Goal: Task Accomplishment & Management: Manage account settings

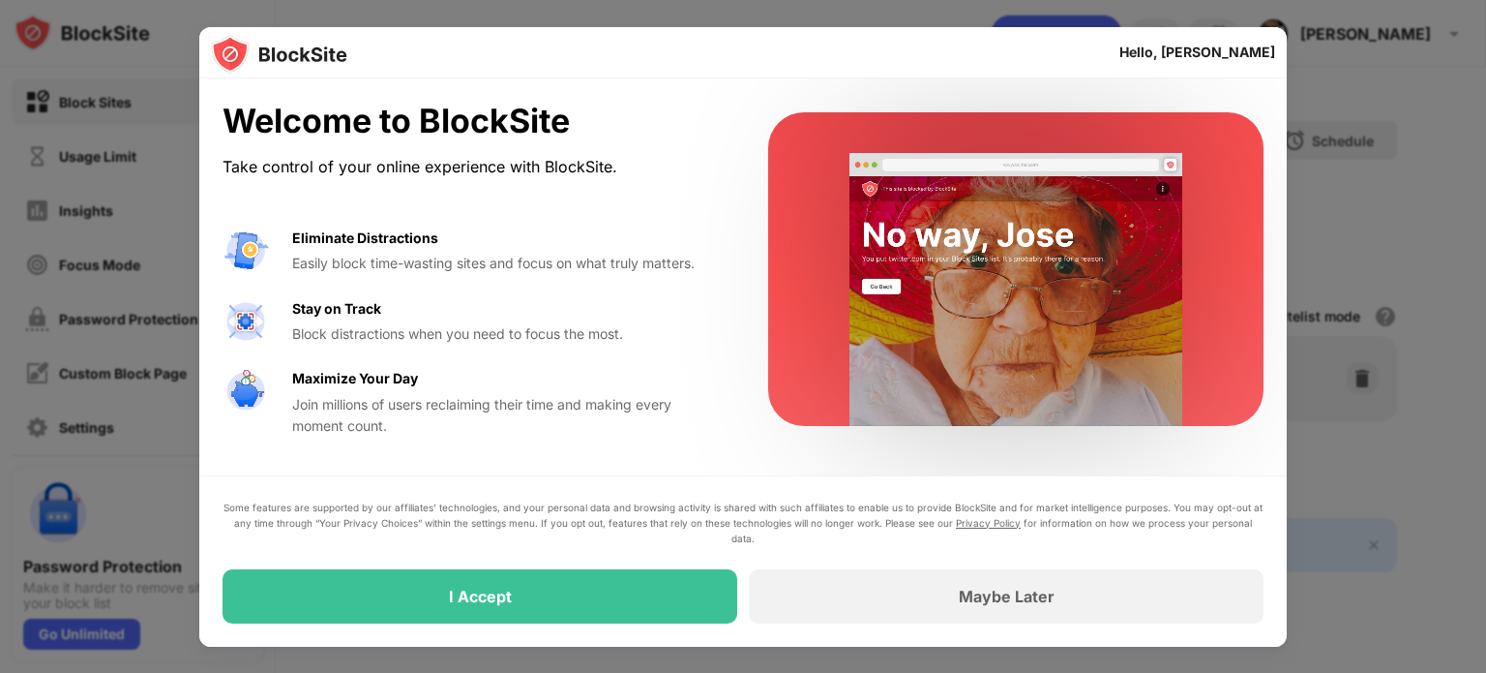
click at [494, 588] on div "I Accept" at bounding box center [480, 595] width 63 height 19
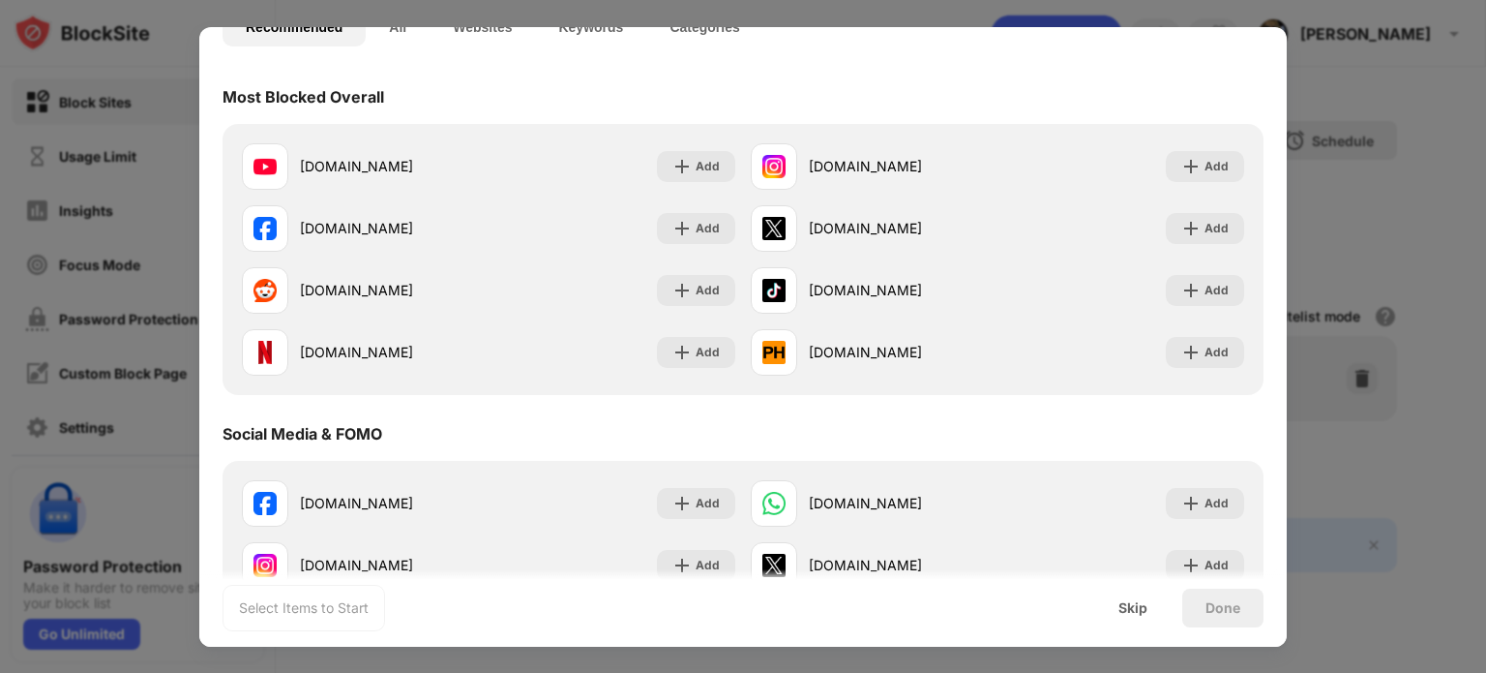
scroll to position [186, 0]
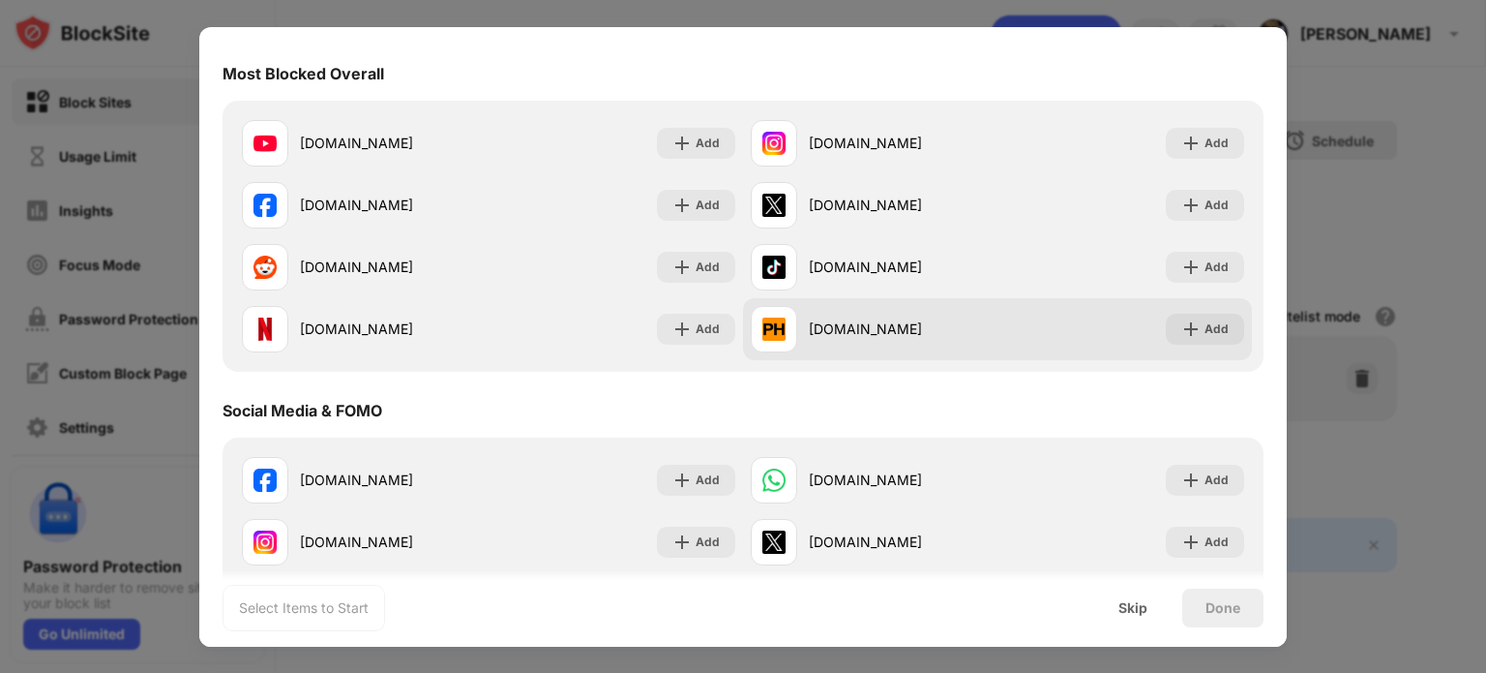
click at [1205, 326] on div "Add" at bounding box center [1217, 328] width 24 height 19
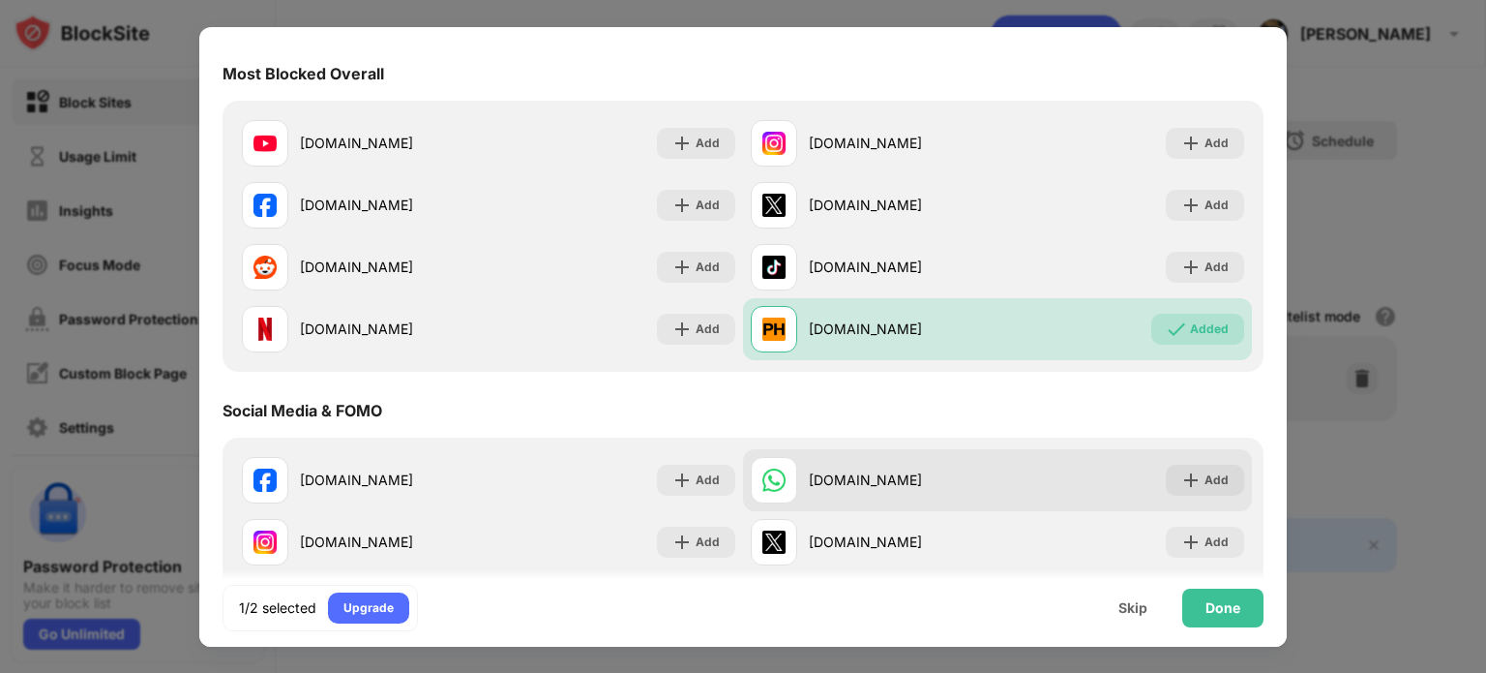
click at [1205, 483] on div "Add" at bounding box center [1217, 479] width 24 height 19
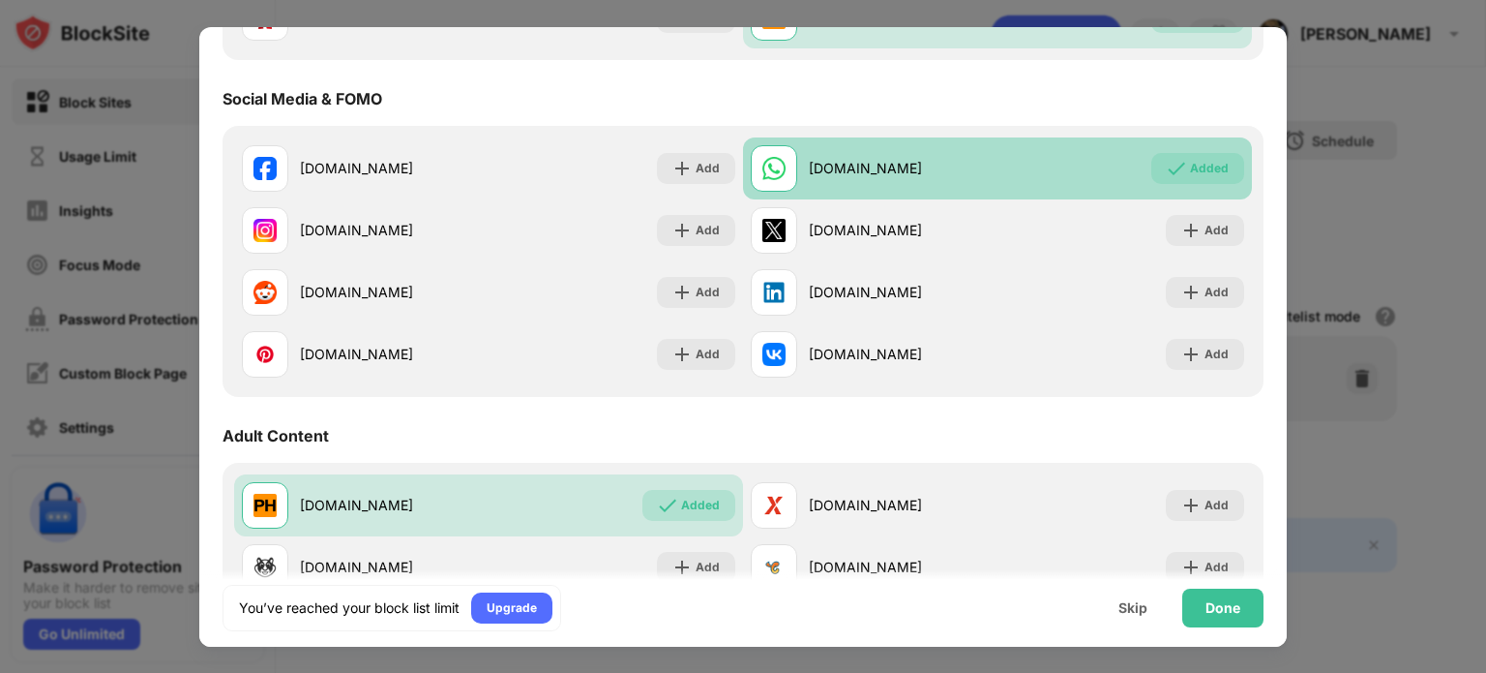
scroll to position [614, 0]
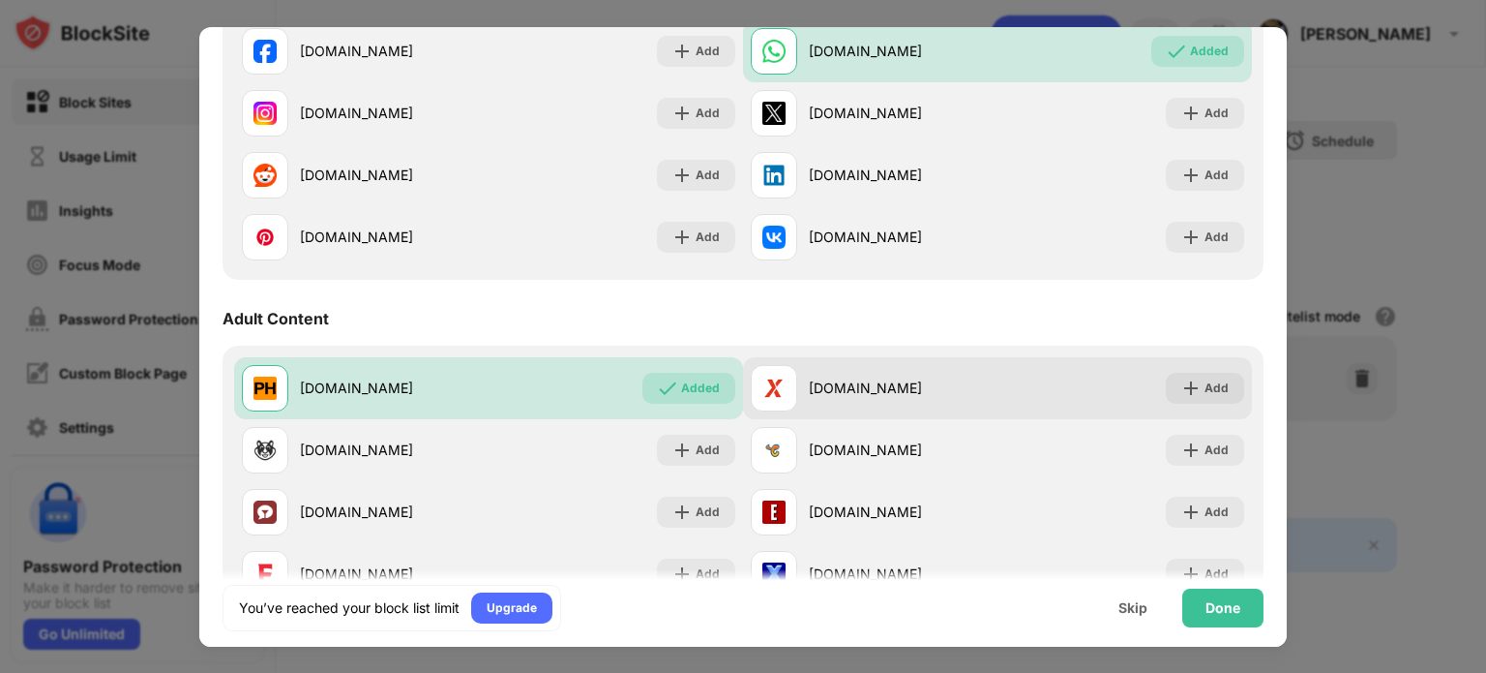
click at [1205, 391] on div "Add" at bounding box center [1217, 387] width 24 height 19
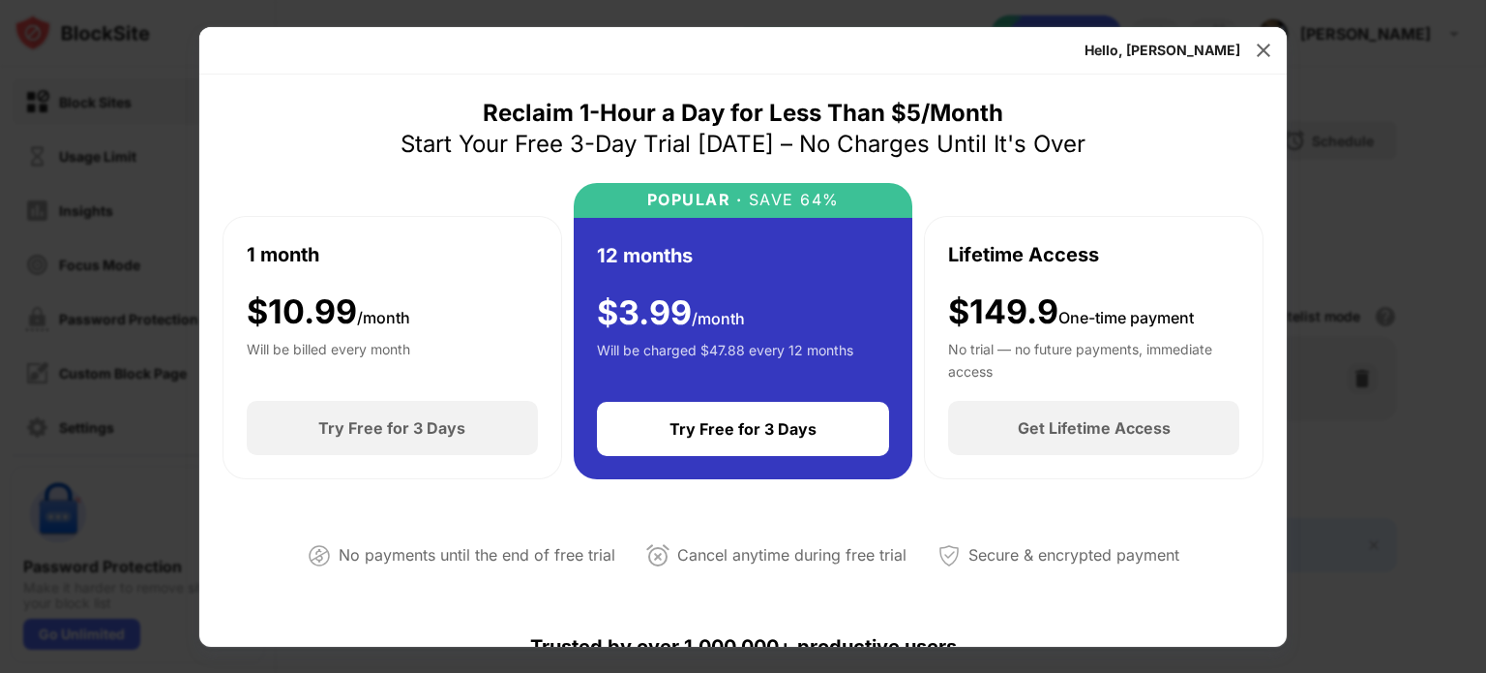
click at [1255, 44] on img at bounding box center [1263, 50] width 19 height 19
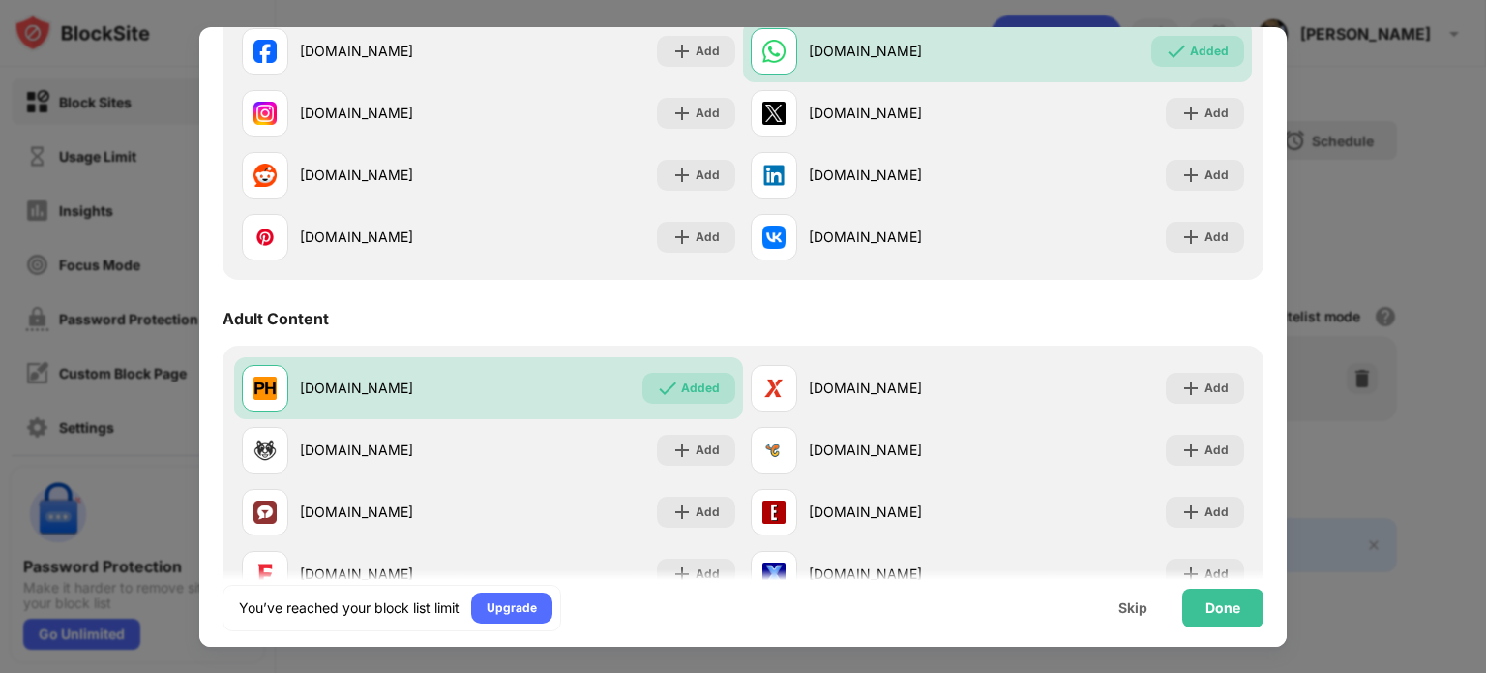
click at [1382, 229] on div at bounding box center [743, 336] width 1486 height 673
click at [1129, 618] on div "Skip" at bounding box center [1132, 607] width 75 height 39
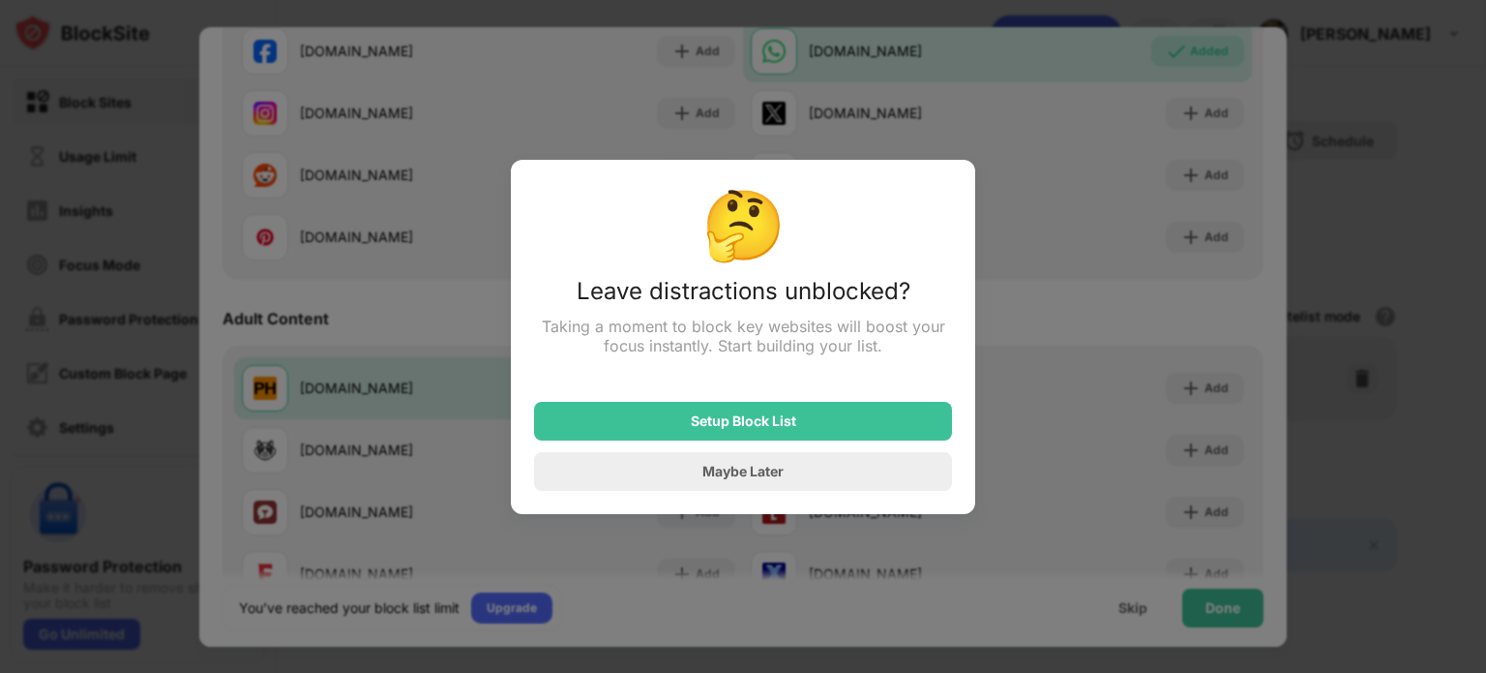
click at [765, 478] on div "Maybe Later" at bounding box center [743, 471] width 81 height 16
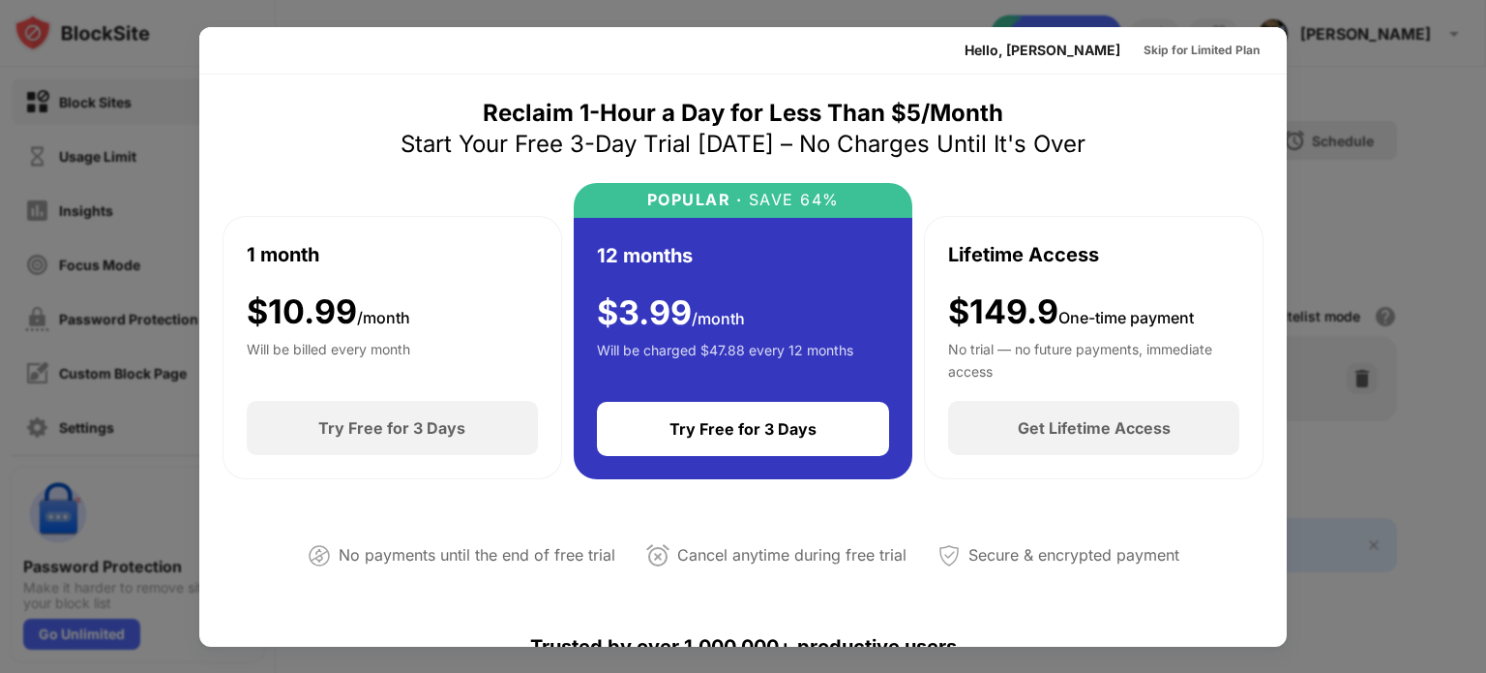
click at [1337, 215] on div at bounding box center [743, 336] width 1486 height 673
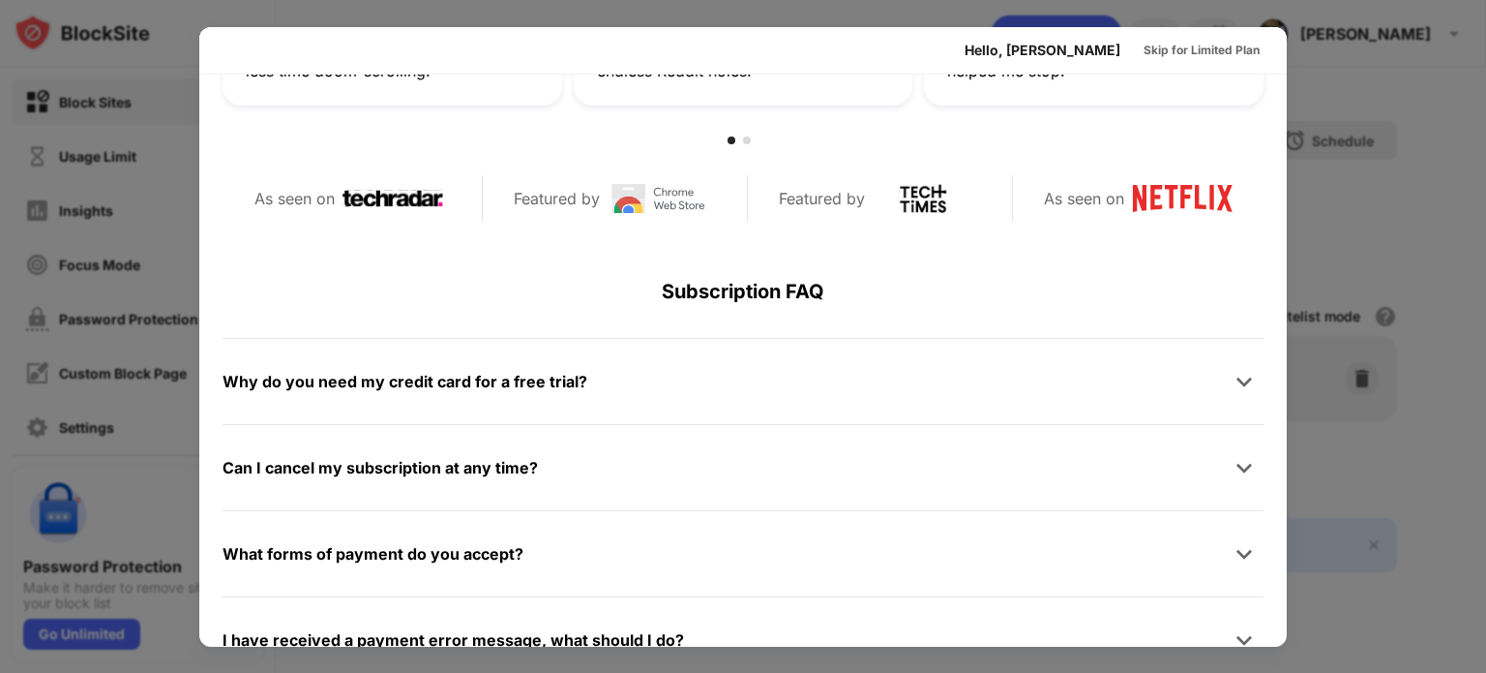
scroll to position [944, 0]
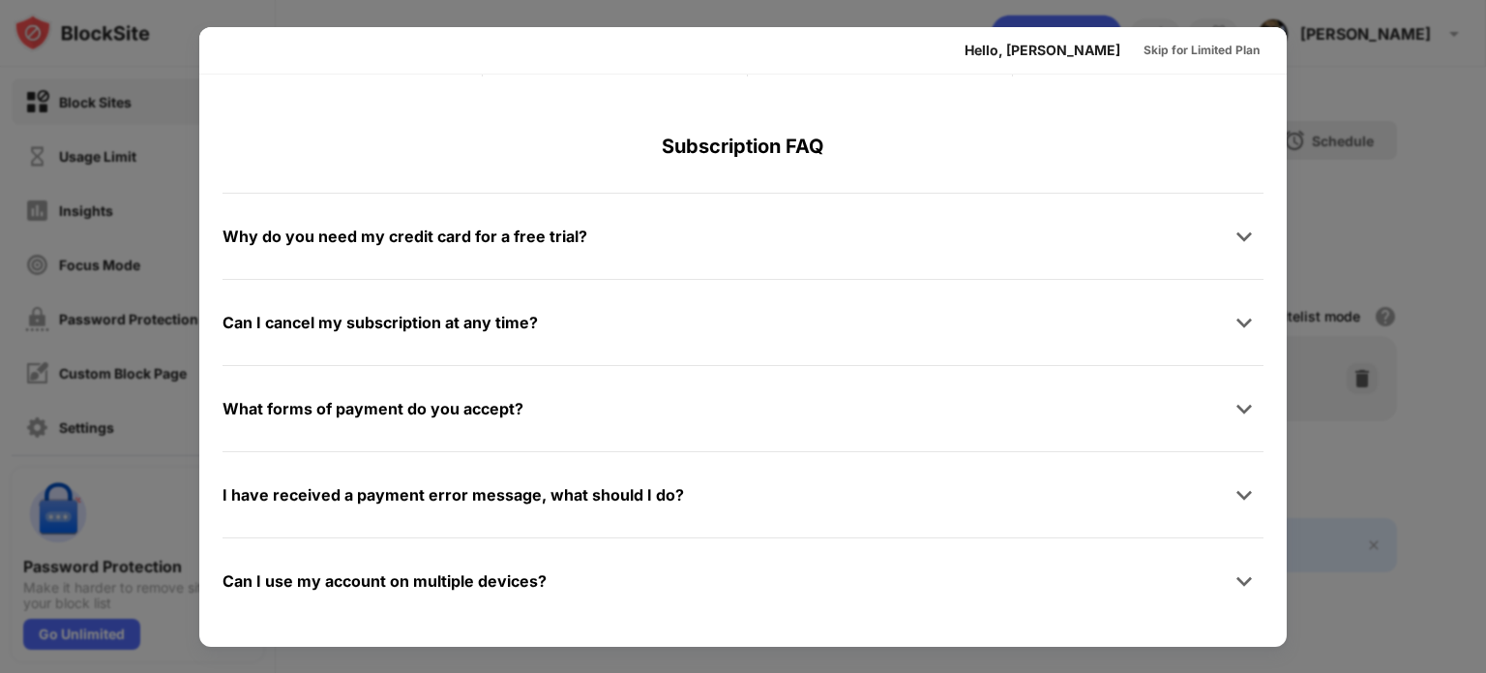
click at [266, 595] on div "Can I use my account on multiple devices?" at bounding box center [743, 580] width 1041 height 39
click at [1235, 586] on img at bounding box center [1244, 580] width 19 height 19
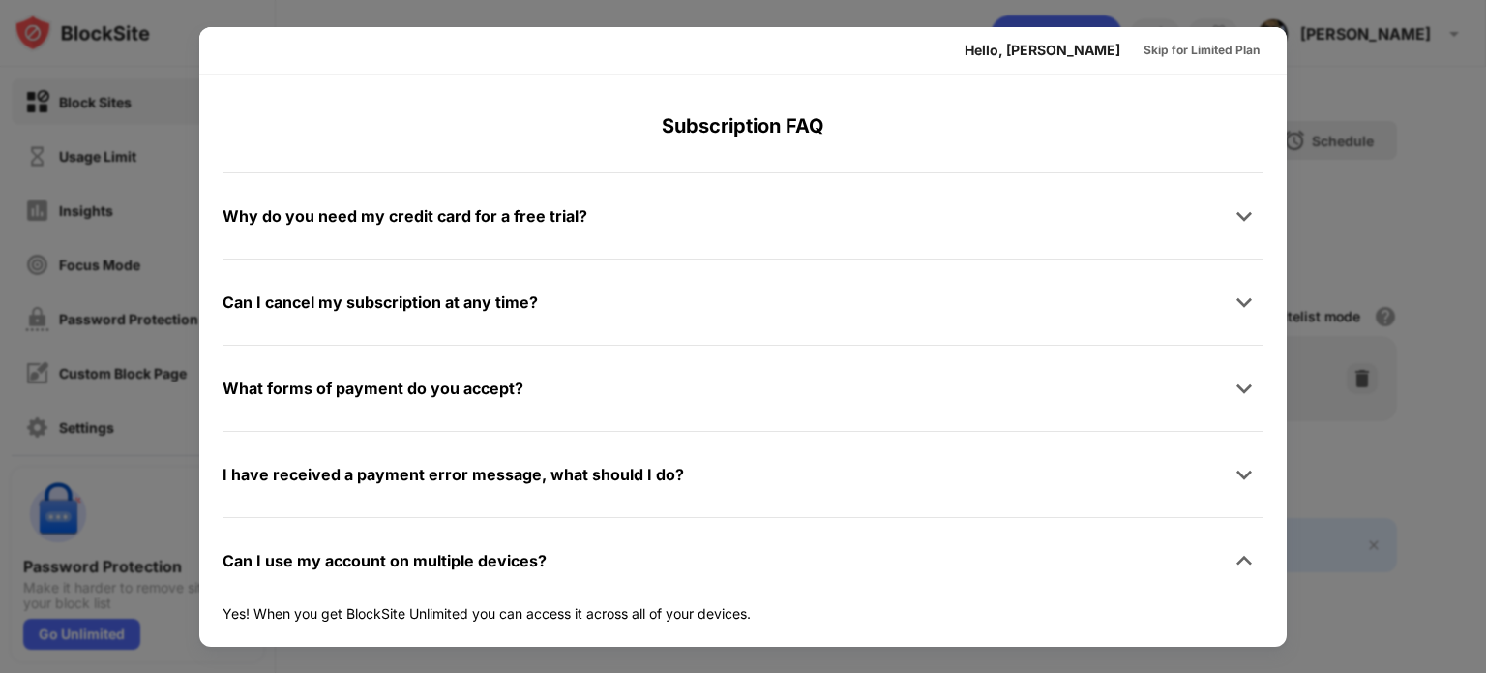
scroll to position [949, 0]
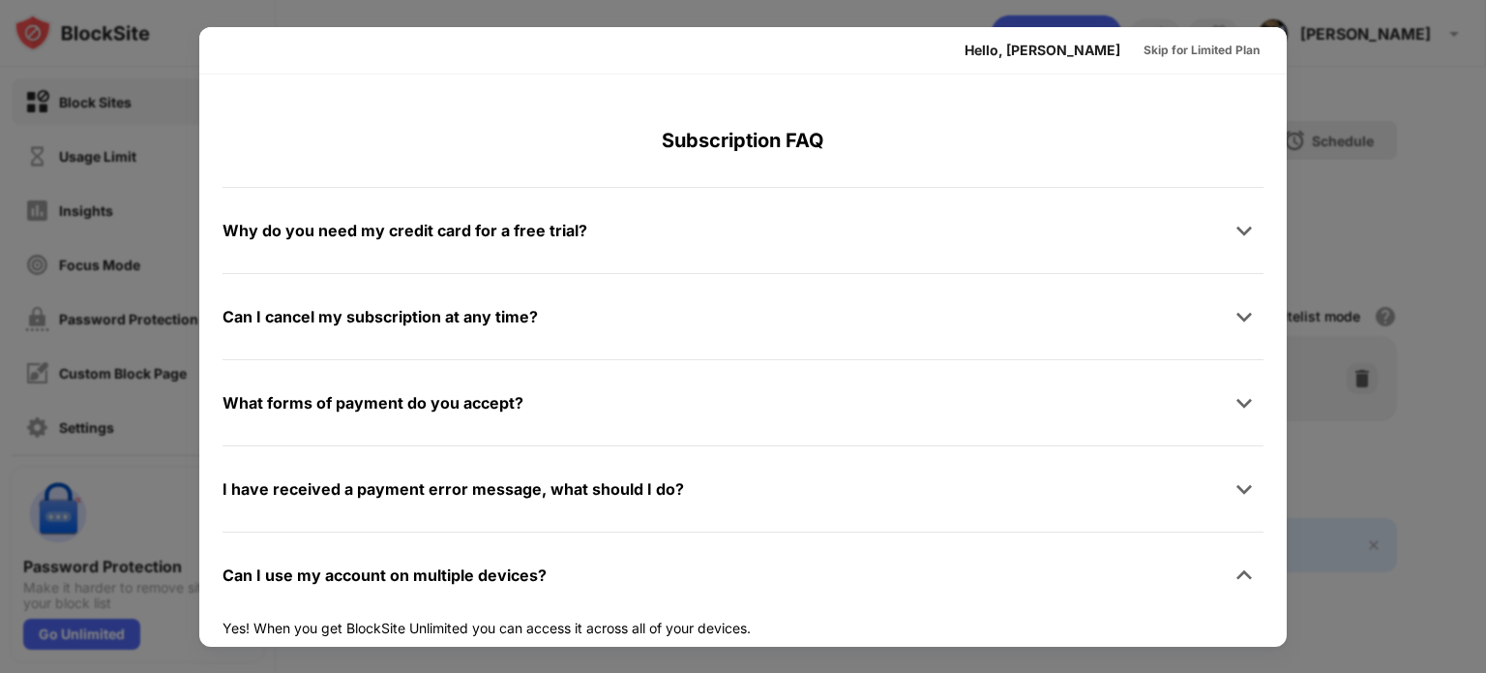
click at [790, 138] on div "Subscription FAQ" at bounding box center [743, 140] width 1041 height 93
click at [178, 507] on div at bounding box center [743, 336] width 1486 height 673
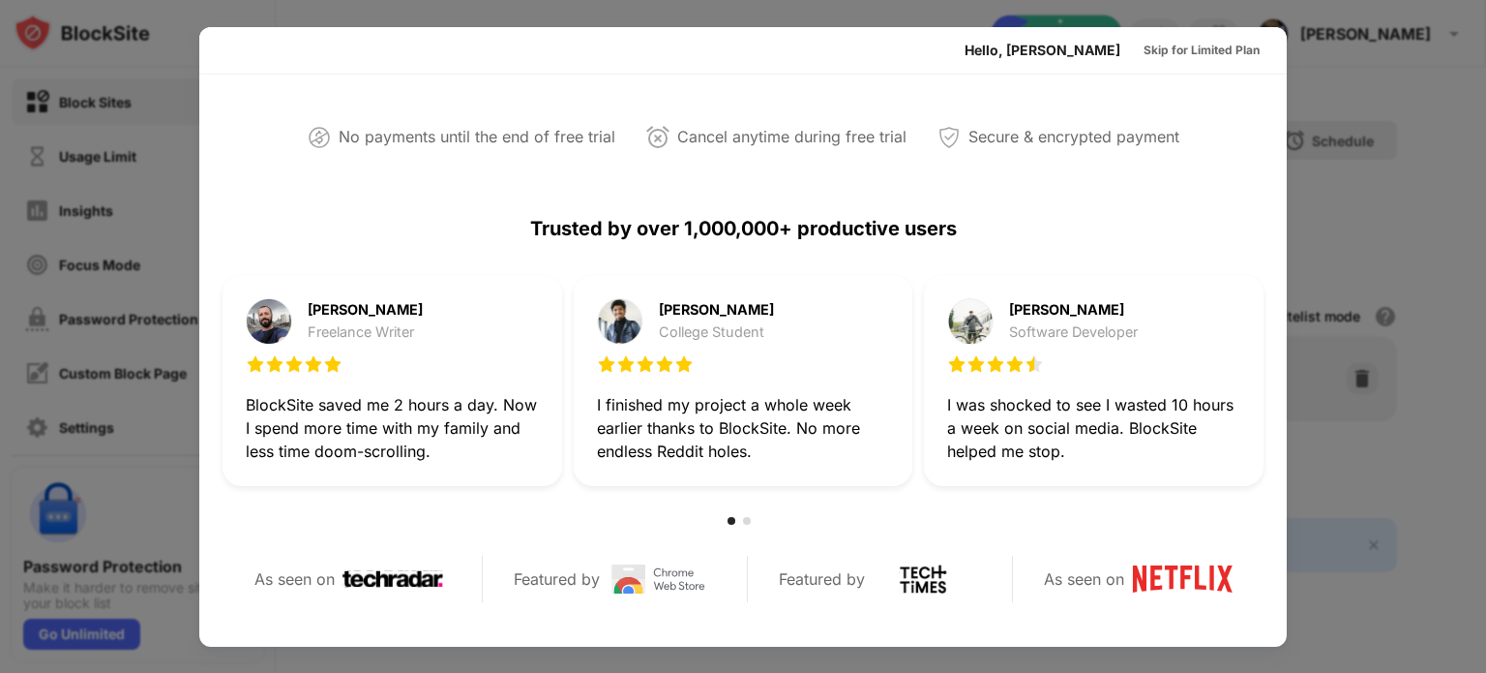
scroll to position [0, 0]
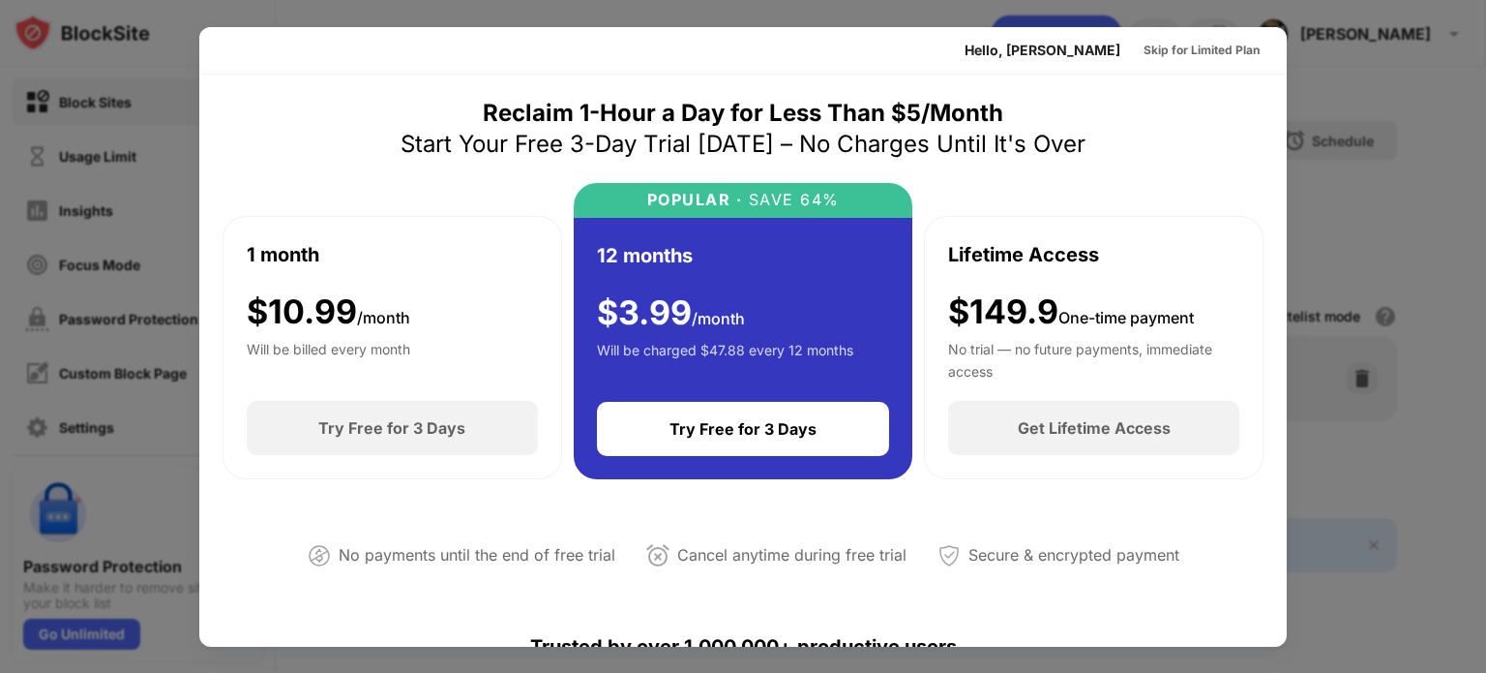
click at [1184, 50] on div "Skip for Limited Plan" at bounding box center [1202, 50] width 116 height 19
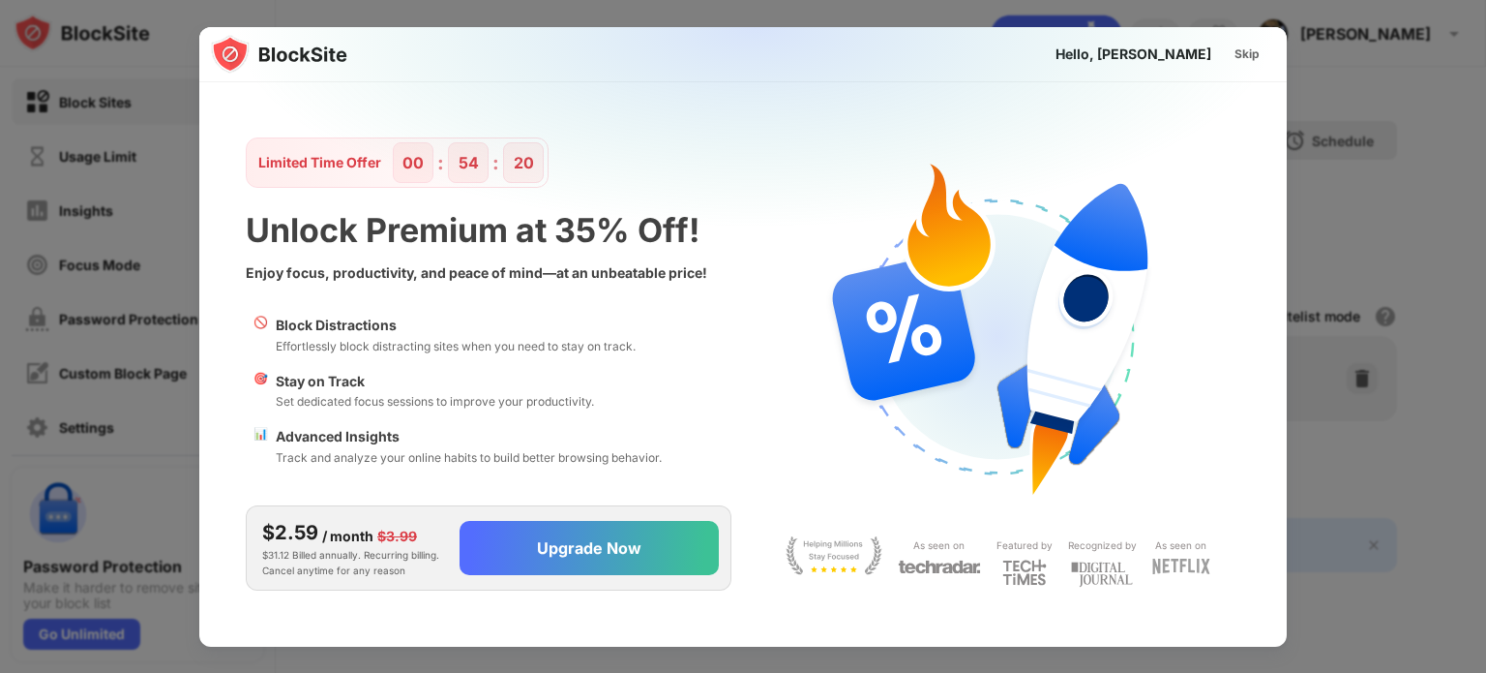
click at [1245, 58] on div "Skip" at bounding box center [1247, 54] width 25 height 19
